Goal: Transaction & Acquisition: Purchase product/service

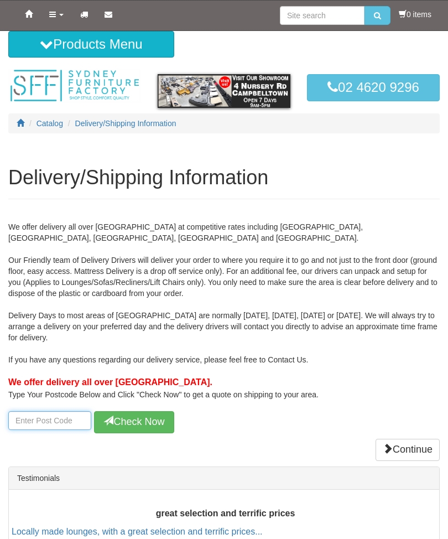
click at [49, 416] on input "number" at bounding box center [49, 420] width 83 height 19
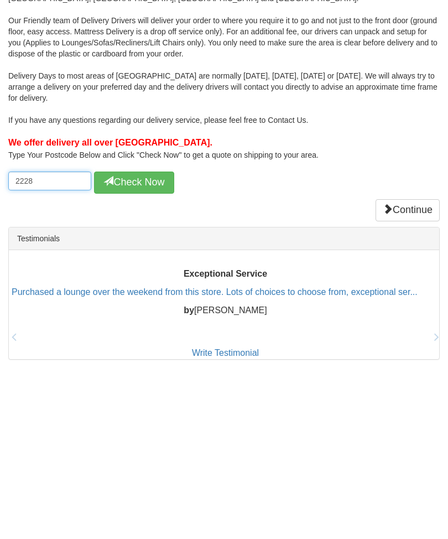
type input "2228"
click at [142, 349] on button "Check Now" at bounding box center [134, 360] width 80 height 22
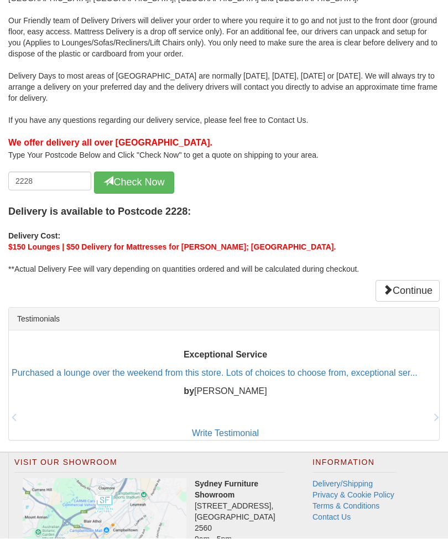
scroll to position [240, 0]
click at [396, 285] on link "Continue" at bounding box center [408, 291] width 64 height 22
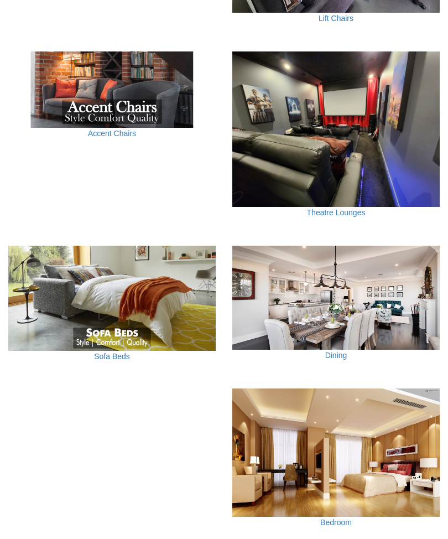
scroll to position [813, 0]
click at [126, 339] on img at bounding box center [112, 298] width 208 height 105
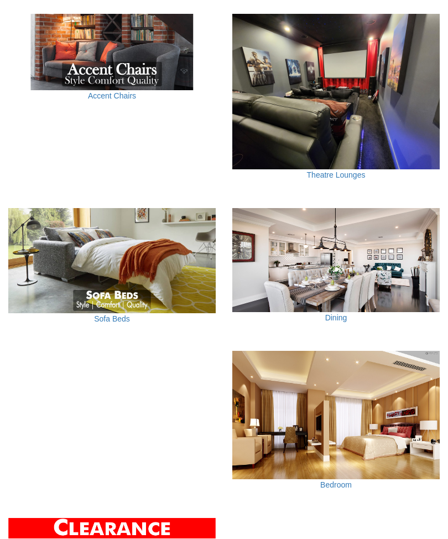
scroll to position [849, 0]
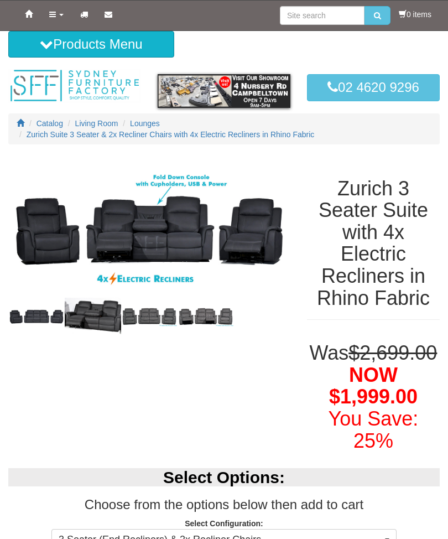
select select "1187"
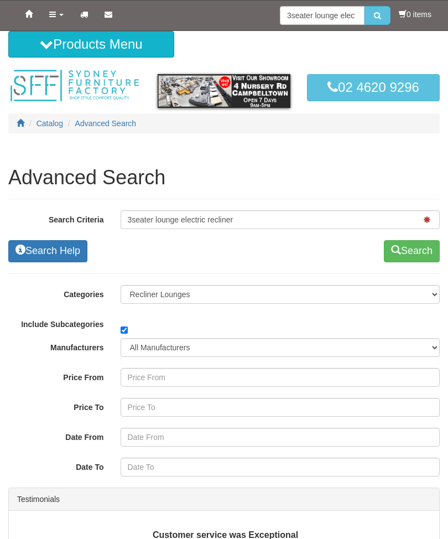
select select "26"
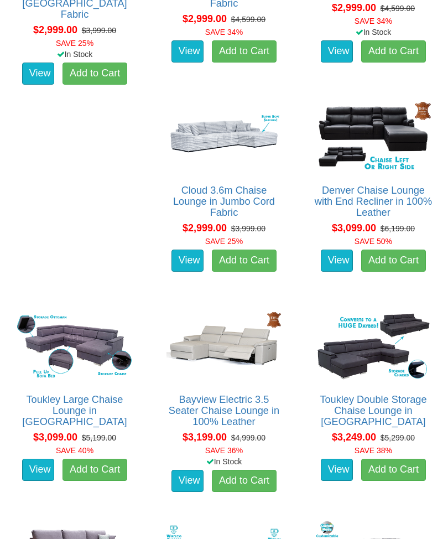
scroll to position [2238, 0]
click at [172, 470] on link "View" at bounding box center [188, 481] width 32 height 22
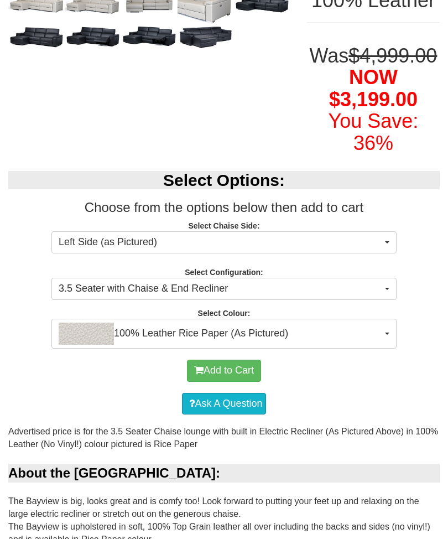
scroll to position [265, 0]
click at [392, 345] on button "100% Leather Rice Paper (As Pictured)" at bounding box center [224, 334] width 346 height 30
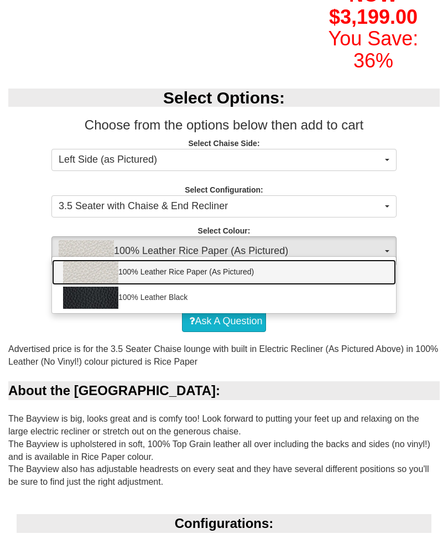
scroll to position [340, 0]
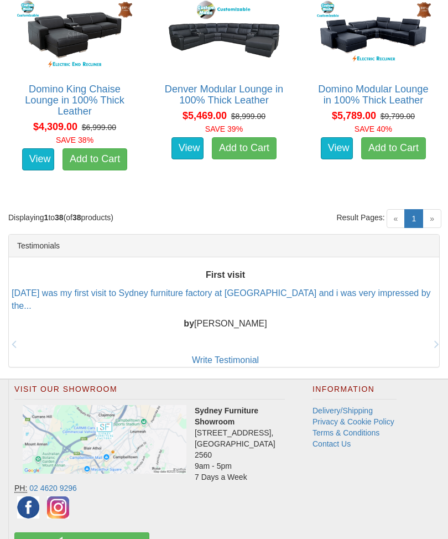
scroll to position [3159, 0]
